Goal: Information Seeking & Learning: Learn about a topic

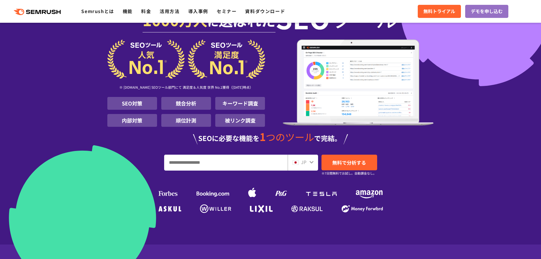
scroll to position [57, 0]
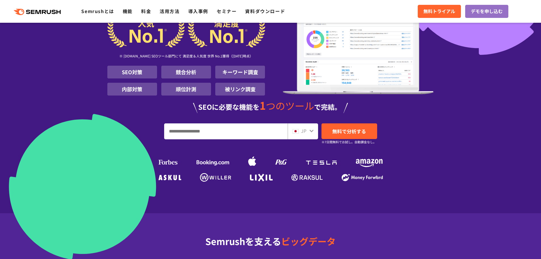
click at [228, 133] on input "URL、キーワードを入力してください" at bounding box center [225, 131] width 123 height 15
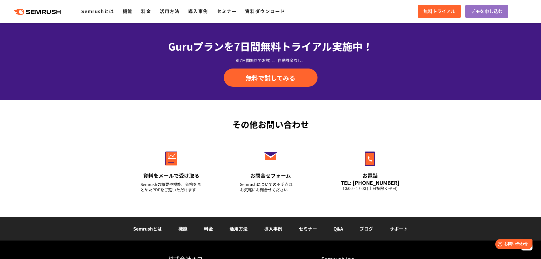
scroll to position [1874, 0]
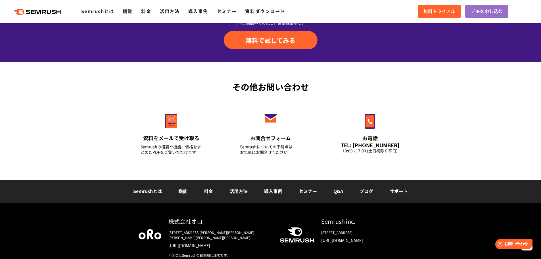
click at [246, 192] on link "活用方法" at bounding box center [238, 190] width 18 height 7
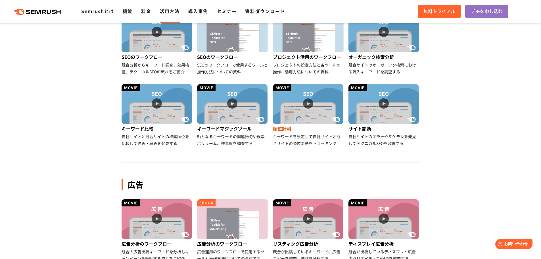
click at [292, 138] on div "キーワードを設定して自社サイトと競合サイトの順位変動をトラッキング" at bounding box center [308, 140] width 71 height 14
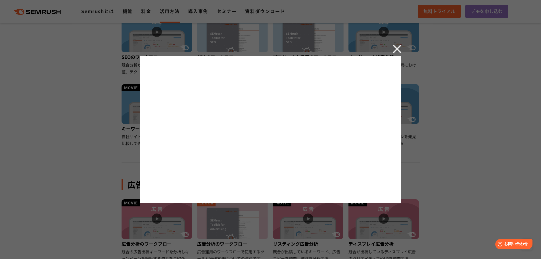
click at [398, 47] on img at bounding box center [397, 49] width 9 height 9
